Goal: Task Accomplishment & Management: Use online tool/utility

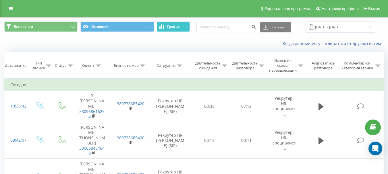
click at [178, 28] on span "График" at bounding box center [173, 27] width 13 height 4
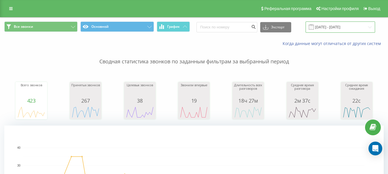
click at [191, 22] on input "20.07.2025 - 20.08.2025" at bounding box center [341, 27] width 70 height 11
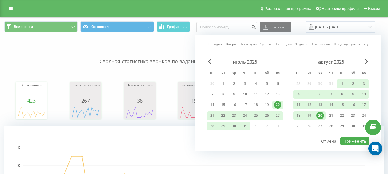
click at [191, 43] on link "Вчера" at bounding box center [231, 43] width 10 height 5
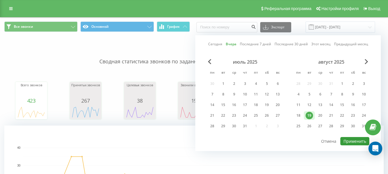
click at [191, 140] on button "Применить" at bounding box center [354, 141] width 29 height 8
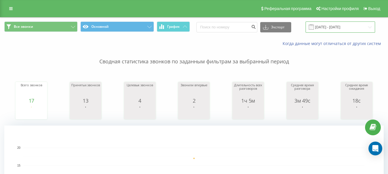
click at [191, 32] on input "19.08.2025 - 19.08.2025" at bounding box center [341, 27] width 70 height 11
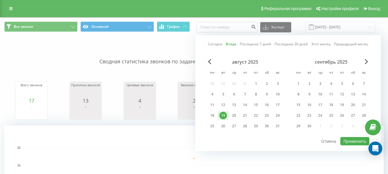
drag, startPoint x: 214, startPoint y: 42, endPoint x: 223, endPoint y: 45, distance: 9.0
click at [191, 43] on link "Сегодня" at bounding box center [215, 43] width 14 height 5
click at [191, 139] on button "Применить" at bounding box center [354, 141] width 29 height 8
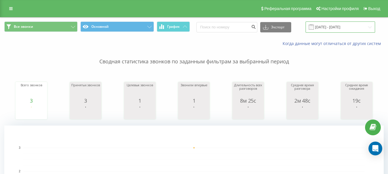
click at [191, 26] on input "20.08.2025 - 20.08.2025" at bounding box center [341, 27] width 70 height 11
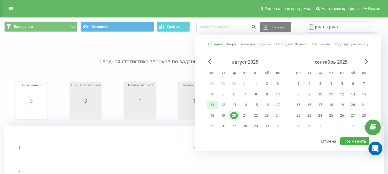
click at [191, 105] on div "11" at bounding box center [212, 104] width 7 height 7
click at [191, 118] on div "20" at bounding box center [233, 115] width 7 height 7
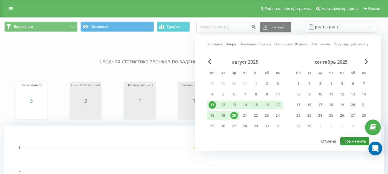
click at [191, 140] on button "Применить" at bounding box center [354, 141] width 29 height 8
type input "11.08.2025 - 20.08.2025"
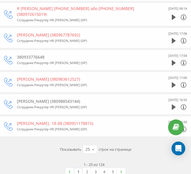
scroll to position [505, 0]
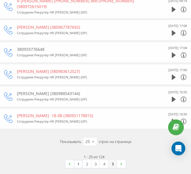
click at [114, 161] on link "5" at bounding box center [113, 164] width 9 height 8
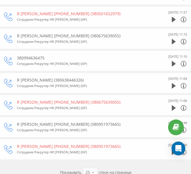
scroll to position [483, 0]
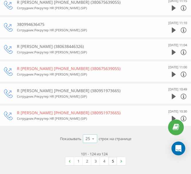
click at [93, 140] on icon at bounding box center [93, 138] width 9 height 11
click at [89, 131] on span "100" at bounding box center [89, 130] width 7 height 5
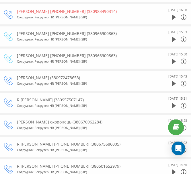
scroll to position [2164, 0]
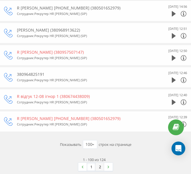
click at [100, 163] on link "2" at bounding box center [100, 167] width 9 height 8
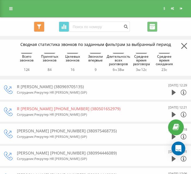
click at [186, 48] on icon at bounding box center [185, 46] width 6 height 6
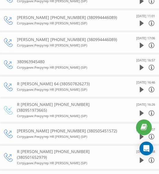
scroll to position [127, 0]
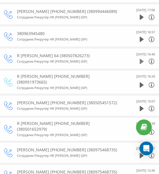
click at [141, 59] on icon at bounding box center [142, 61] width 4 height 5
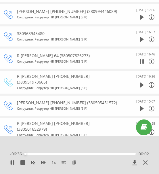
click at [79, 154] on div "00:02" at bounding box center [80, 154] width 111 height 2
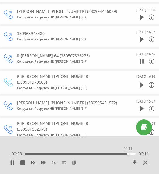
click at [128, 153] on div "06:11" at bounding box center [80, 154] width 111 height 2
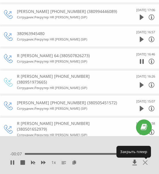
click at [144, 163] on icon at bounding box center [145, 162] width 5 height 5
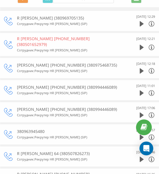
scroll to position [0, 0]
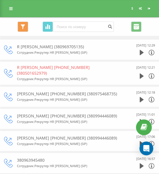
drag, startPoint x: 88, startPoint y: 47, endPoint x: 61, endPoint y: 47, distance: 27.0
click at [61, 47] on div "R Світлана Сонячний (380969705135)" at bounding box center [67, 47] width 101 height 6
copy div "380969705135"
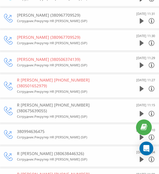
scroll to position [443, 0]
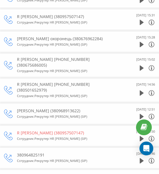
scroll to position [2132, 0]
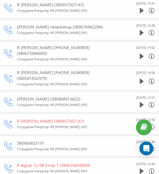
click at [72, 163] on div "R відгук 12-08 ігнор 1 (380674438009)" at bounding box center [67, 166] width 101 height 6
copy div "380674438009"
click at [33, 140] on div "380964825191" at bounding box center [67, 143] width 101 height 6
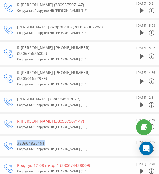
copy div "380964825191"
click at [140, 147] on icon at bounding box center [142, 149] width 4 height 5
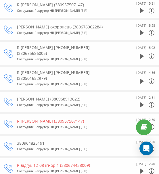
drag, startPoint x: 107, startPoint y: 102, endPoint x: 94, endPoint y: 131, distance: 31.8
click at [33, 140] on div "380964825191" at bounding box center [67, 143] width 101 height 6
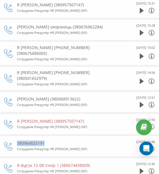
copy div "380964825191"
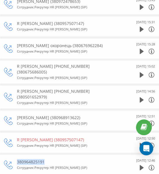
scroll to position [2104, 0]
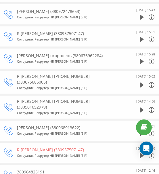
click at [61, 147] on div "R Петина Олена (380957507147)" at bounding box center [67, 150] width 101 height 6
copy div "380957507147"
drag, startPoint x: 47, startPoint y: 76, endPoint x: 21, endPoint y: 76, distance: 26.1
click at [21, 147] on div "R Петина Олена (380957507147)" at bounding box center [67, 150] width 101 height 6
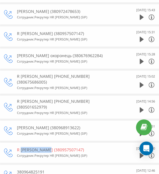
copy div "Петина Олена"
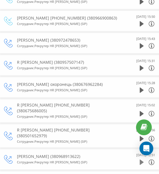
click at [140, 160] on icon at bounding box center [142, 162] width 4 height 5
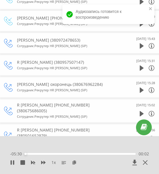
click at [68, 154] on div "00:02" at bounding box center [80, 154] width 111 height 2
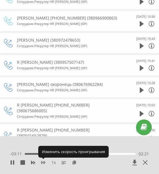
click at [44, 162] on icon at bounding box center [43, 162] width 5 height 3
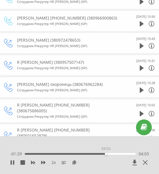
click at [106, 155] on div "04:03" at bounding box center [80, 154] width 111 height 2
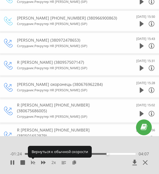
click at [34, 163] on icon at bounding box center [33, 162] width 4 height 3
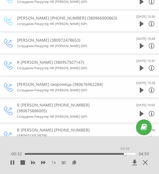
click at [125, 155] on div "04:59" at bounding box center [80, 154] width 111 height 2
click at [146, 163] on icon at bounding box center [145, 162] width 5 height 5
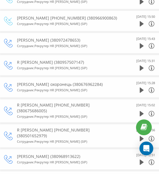
click at [68, 154] on div "R Тонконог Наталія (380968913622)" at bounding box center [67, 157] width 101 height 6
copy div "380968913622"
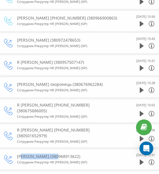
drag, startPoint x: 55, startPoint y: 81, endPoint x: 21, endPoint y: 80, distance: 33.9
click at [21, 154] on div "R Тонконог Наталія (380968913622)" at bounding box center [67, 157] width 101 height 6
copy div "Тонконог Наталія"
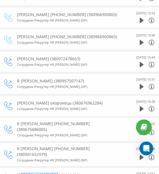
scroll to position [2046, 0]
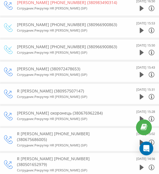
click at [27, 131] on div "R Денис 16-00 12-08 (380675686005)" at bounding box center [67, 136] width 101 height 11
copy div "Денис"
click at [66, 131] on div "R Денис 16-00 12-08 (380675686005)" at bounding box center [67, 136] width 101 height 11
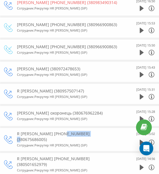
copy div "380675686005"
click at [28, 110] on div "R Михайло охоронець (380676962284)" at bounding box center [67, 113] width 101 height 6
click at [78, 110] on div "R Михайло охоронець (380676962284)" at bounding box center [67, 113] width 101 height 6
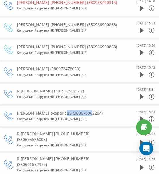
click at [78, 110] on div "R Михайло охоронець (380676962284)" at bounding box center [67, 113] width 101 height 6
click at [138, 109] on div "12 Августа 2025 15:28" at bounding box center [137, 116] width 34 height 14
click at [140, 116] on icon at bounding box center [142, 118] width 4 height 5
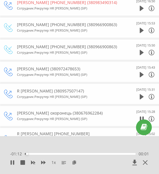
click at [113, 154] on div "00:01" at bounding box center [80, 154] width 111 height 2
click at [147, 161] on icon at bounding box center [145, 162] width 5 height 5
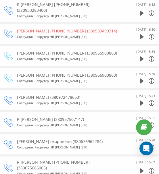
scroll to position [2017, 0]
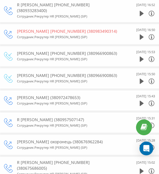
click at [142, 123] on icon at bounding box center [142, 126] width 4 height 6
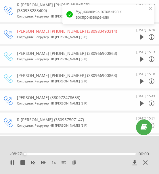
click at [104, 154] on div "00:00" at bounding box center [80, 154] width 111 height 2
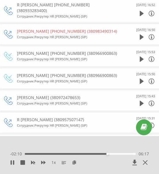
click at [125, 155] on div "06:17" at bounding box center [80, 154] width 111 height 2
click at [144, 161] on icon at bounding box center [145, 162] width 5 height 5
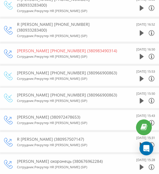
scroll to position [1989, 0]
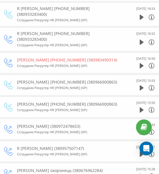
click at [87, 124] on div "R Гордієнко Ольга Сергіївна (380972478653)" at bounding box center [67, 127] width 101 height 6
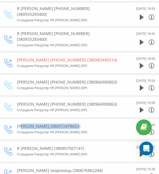
drag, startPoint x: 72, startPoint y: 56, endPoint x: 21, endPoint y: 58, distance: 51.2
click at [21, 124] on div "R Гордієнко Ольга Сергіївна (380972478653)" at bounding box center [67, 127] width 101 height 6
click at [142, 130] on icon at bounding box center [142, 132] width 4 height 5
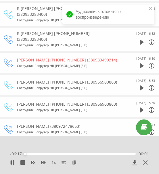
click at [116, 153] on div "- 06:17 00:01 00:01" at bounding box center [79, 154] width 139 height 6
click at [116, 153] on div "- 06:17 00:02 00:02" at bounding box center [79, 154] width 139 height 6
click at [116, 154] on div "05:12" at bounding box center [80, 154] width 111 height 2
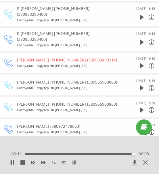
click at [128, 154] on div "06:08" at bounding box center [80, 154] width 111 height 2
click at [127, 154] on div "05:54" at bounding box center [80, 154] width 111 height 2
click at [125, 154] on div "05:49" at bounding box center [80, 154] width 111 height 2
click at [124, 154] on div "05:42" at bounding box center [125, 154] width 2 height 2
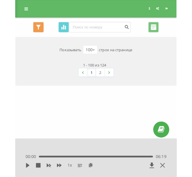
scroll to position [0, 0]
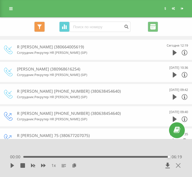
click at [178, 165] on icon at bounding box center [178, 165] width 5 height 5
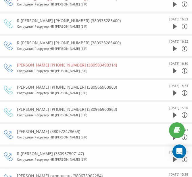
scroll to position [1925, 0]
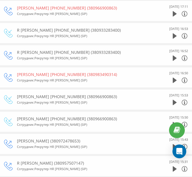
click at [31, 49] on div "R Марина 12-00 13-08 (380933283400)" at bounding box center [84, 52] width 134 height 6
click at [78, 49] on div "R Марина 12-00 13-08 (380933283400)" at bounding box center [84, 52] width 134 height 6
click at [172, 50] on div "12 Августа 2025 16:52" at bounding box center [170, 55] width 34 height 14
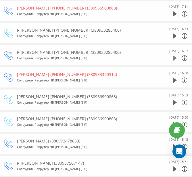
click at [175, 55] on icon at bounding box center [175, 57] width 4 height 5
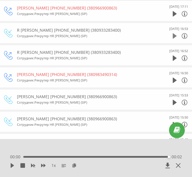
click at [175, 33] on icon at bounding box center [175, 36] width 4 height 6
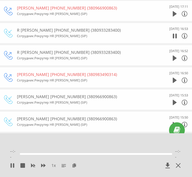
scroll to position [1896, 0]
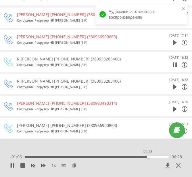
click at [148, 157] on div "06:28" at bounding box center [97, 157] width 144 height 2
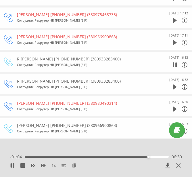
click at [115, 156] on div "06:30" at bounding box center [97, 157] width 144 height 2
click at [88, 156] on div "03:19" at bounding box center [97, 157] width 144 height 2
click at [179, 165] on icon at bounding box center [178, 165] width 5 height 5
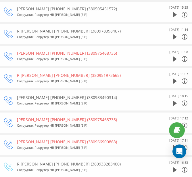
scroll to position [1781, 0]
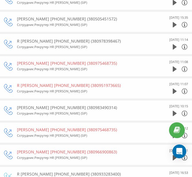
click at [26, 38] on div "R Юрій 15-00 14-08 (380978398467)" at bounding box center [84, 41] width 134 height 6
click at [69, 38] on div "R Юрій 15-00 14-08 (380978398467)" at bounding box center [84, 41] width 134 height 6
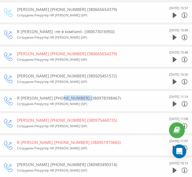
scroll to position [1724, 0]
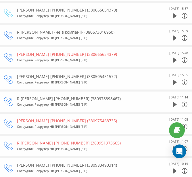
click at [75, 74] on div "R Олена 15-00 11-08 (380505451572)" at bounding box center [84, 77] width 134 height 6
click at [81, 29] on div "R Валерій -не в компанії- (380673016950)" at bounding box center [84, 32] width 134 height 6
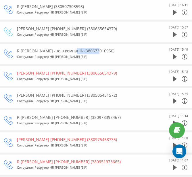
scroll to position [1695, 0]
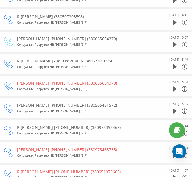
click at [72, 36] on div "R Тетяна 11-00 14-08 (380665654379)" at bounding box center [84, 39] width 134 height 6
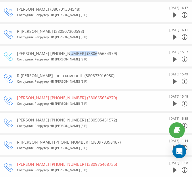
scroll to position [1666, 0]
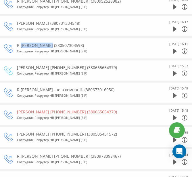
drag, startPoint x: 48, startPoint y: 40, endPoint x: 21, endPoint y: 40, distance: 26.7
click at [21, 43] on div "R Юрій Прітикін (380507303598)" at bounding box center [84, 46] width 134 height 6
click at [63, 43] on div "R Юрій Прітикін (380507303598)" at bounding box center [84, 46] width 134 height 6
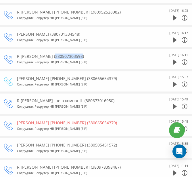
scroll to position [1637, 0]
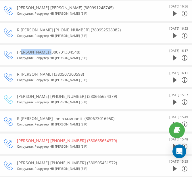
drag, startPoint x: 51, startPoint y: 46, endPoint x: 21, endPoint y: 45, distance: 29.6
click at [21, 49] on div "R Бойко Дмитрий (380731334548)" at bounding box center [84, 52] width 134 height 6
click at [66, 49] on div "R Бойко Дмитрий (380731334548)" at bounding box center [84, 52] width 134 height 6
click at [175, 55] on icon at bounding box center [175, 57] width 4 height 5
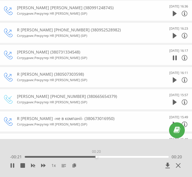
click at [96, 157] on div "00:20" at bounding box center [97, 157] width 144 height 2
click at [134, 156] on div "00:31" at bounding box center [97, 157] width 144 height 2
click at [158, 157] on div "00:38" at bounding box center [97, 157] width 144 height 2
click at [151, 157] on div "00:36" at bounding box center [97, 157] width 144 height 2
click at [181, 165] on div at bounding box center [169, 165] width 26 height 6
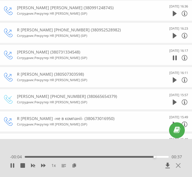
click at [180, 163] on icon at bounding box center [178, 165] width 5 height 5
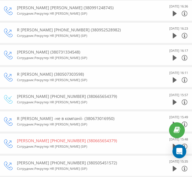
click at [33, 27] on div "R Олександр 12-00 14-08 (380952528982)" at bounding box center [84, 30] width 134 height 6
click at [82, 27] on div "R Олександр 12-00 14-08 (380952528982)" at bounding box center [84, 30] width 134 height 6
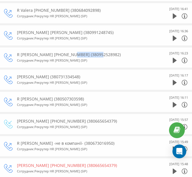
scroll to position [1580, 0]
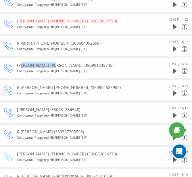
drag, startPoint x: 49, startPoint y: 59, endPoint x: 21, endPoint y: 59, distance: 27.9
click at [21, 62] on div "R Яїчко Володимир (380991248745)" at bounding box center [84, 65] width 134 height 6
click at [73, 62] on div "R Яїчко Володимир (380991248745)" at bounding box center [84, 65] width 134 height 6
click at [174, 68] on icon at bounding box center [175, 70] width 4 height 5
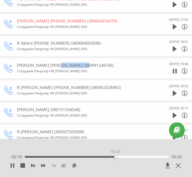
click at [115, 156] on div "00:30" at bounding box center [97, 157] width 144 height 2
click at [178, 167] on icon at bounding box center [178, 165] width 5 height 5
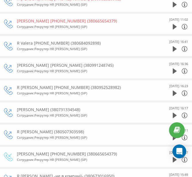
click at [25, 40] on div "R Valera 10-00 15-08 (380684092898)" at bounding box center [84, 43] width 134 height 6
click at [69, 40] on div "R Valera 10-00 15-08 (380684092898)" at bounding box center [84, 43] width 134 height 6
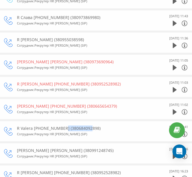
scroll to position [1494, 0]
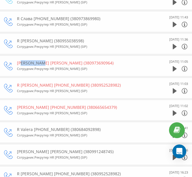
drag, startPoint x: 39, startPoint y: 58, endPoint x: 21, endPoint y: 58, distance: 17.5
click at [21, 60] on div "R Бойц Ігор (380973690964)" at bounding box center [84, 63] width 134 height 6
click at [63, 60] on div "R Бойц Ігор (380973690964)" at bounding box center [84, 63] width 134 height 6
drag, startPoint x: 55, startPoint y: 35, endPoint x: 22, endPoint y: 35, distance: 33.3
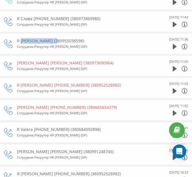
click at [22, 38] on div "R Артур Агаджанян (380955038598)" at bounding box center [84, 41] width 134 height 6
click at [67, 38] on div "R Артур Агаджанян (380955038598)" at bounding box center [84, 41] width 134 height 6
drag, startPoint x: 67, startPoint y: 34, endPoint x: 59, endPoint y: 47, distance: 14.8
click at [68, 38] on div "R Артур Агаджанян (380955038598)" at bounding box center [84, 41] width 134 height 6
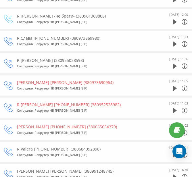
scroll to position [1465, 0]
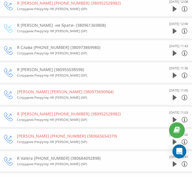
click at [29, 45] on div "R Слава 15-00 15-08 (380973869980)" at bounding box center [84, 48] width 134 height 6
click at [72, 45] on div "R Слава 15-00 15-08 (380973869980)" at bounding box center [84, 48] width 134 height 6
drag, startPoint x: 72, startPoint y: 42, endPoint x: 63, endPoint y: 47, distance: 10.8
click at [70, 45] on div "R Слава 15-00 15-08 (380973869980)" at bounding box center [84, 48] width 134 height 6
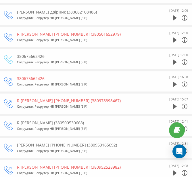
scroll to position [1293, 0]
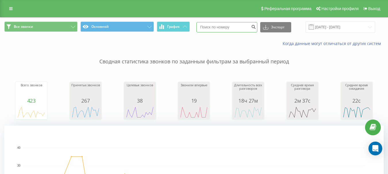
click at [238, 29] on input at bounding box center [226, 27] width 61 height 10
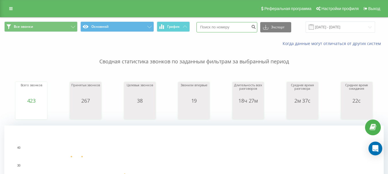
paste input "380664005619"
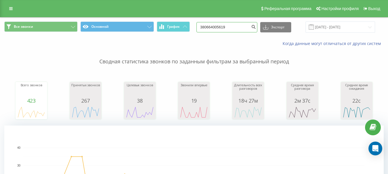
type input "380664005619"
click at [285, 22] on div "Все звонки Основной График 380664005619 Экспорт .csv .xls .xlsx 20.07.2025 - 20…" at bounding box center [194, 27] width 388 height 19
click at [285, 25] on button "Экспорт" at bounding box center [275, 27] width 31 height 10
click at [236, 30] on input "380664005619" at bounding box center [226, 27] width 61 height 10
